Goal: Information Seeking & Learning: Understand process/instructions

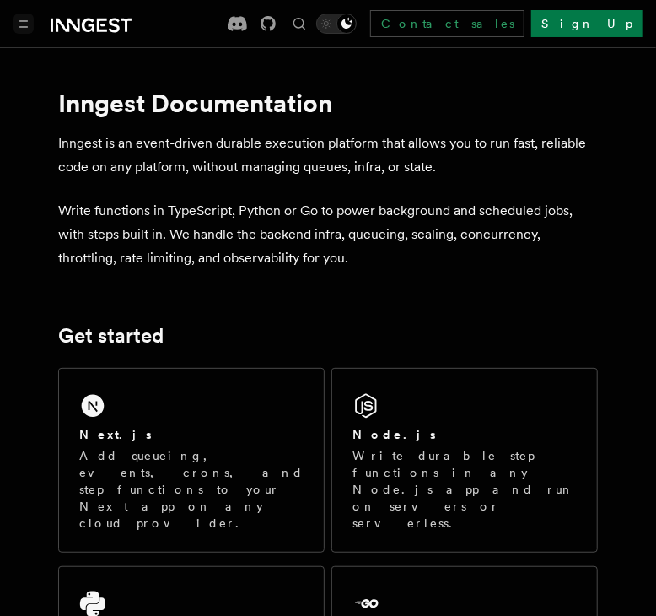
click at [17, 24] on button "Toggle navigation" at bounding box center [23, 23] width 20 height 20
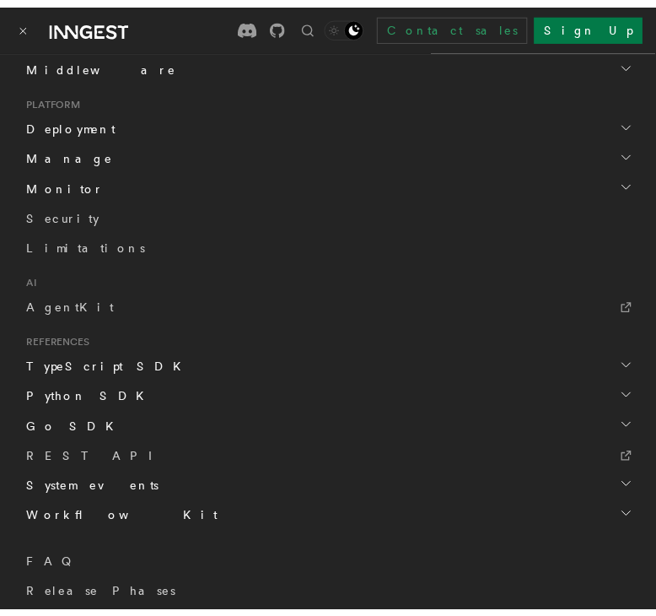
scroll to position [843, 0]
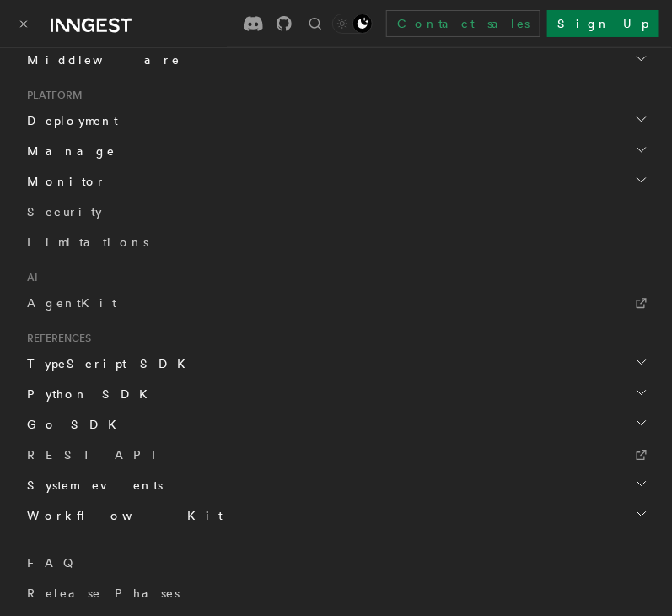
click at [48, 120] on span "Deployment" at bounding box center [69, 120] width 98 height 17
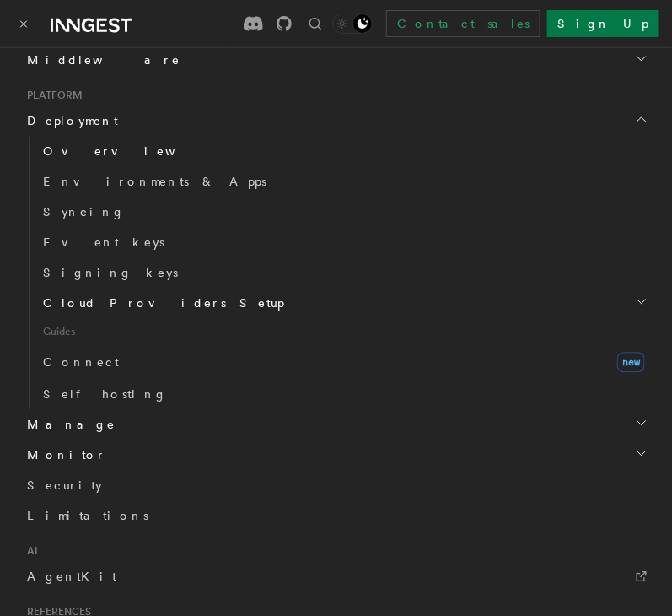
click at [70, 150] on span "Overview" at bounding box center [130, 150] width 174 height 13
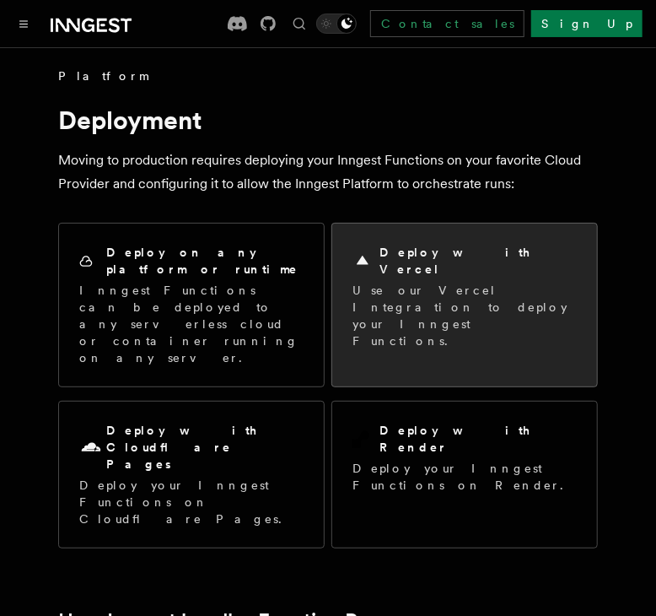
click at [478, 256] on h2 "Deploy with Vercel" at bounding box center [478, 261] width 197 height 34
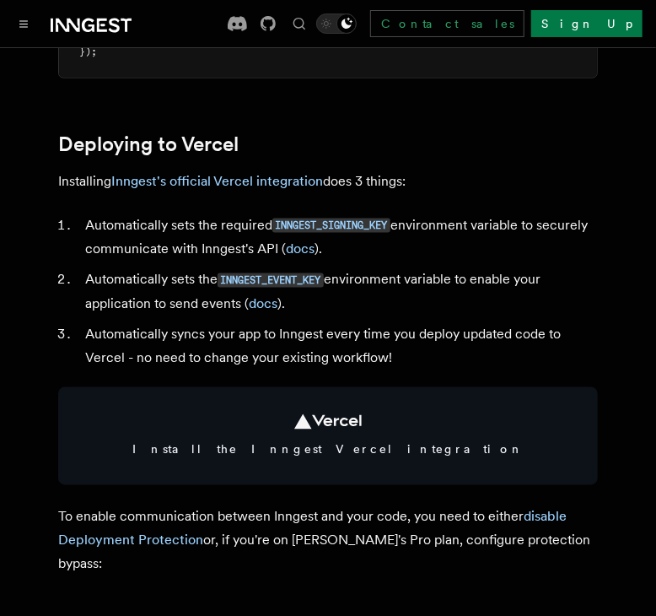
scroll to position [737, 0]
click at [238, 193] on p "Installing Inngest's official Vercel integration does 3 things:" at bounding box center [328, 182] width 540 height 24
click at [209, 189] on link "Inngest's official Vercel integration" at bounding box center [217, 181] width 212 height 16
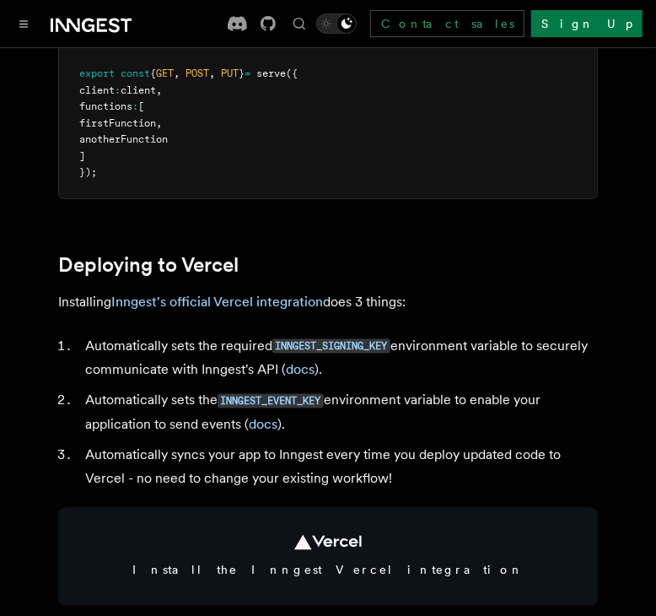
scroll to position [616, 0]
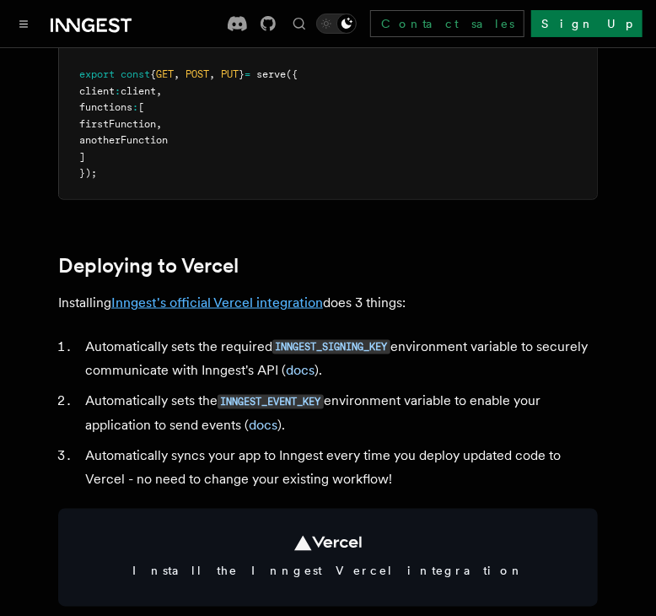
click at [179, 310] on link "Inngest's official Vercel integration" at bounding box center [217, 302] width 212 height 16
